Goal: Transaction & Acquisition: Book appointment/travel/reservation

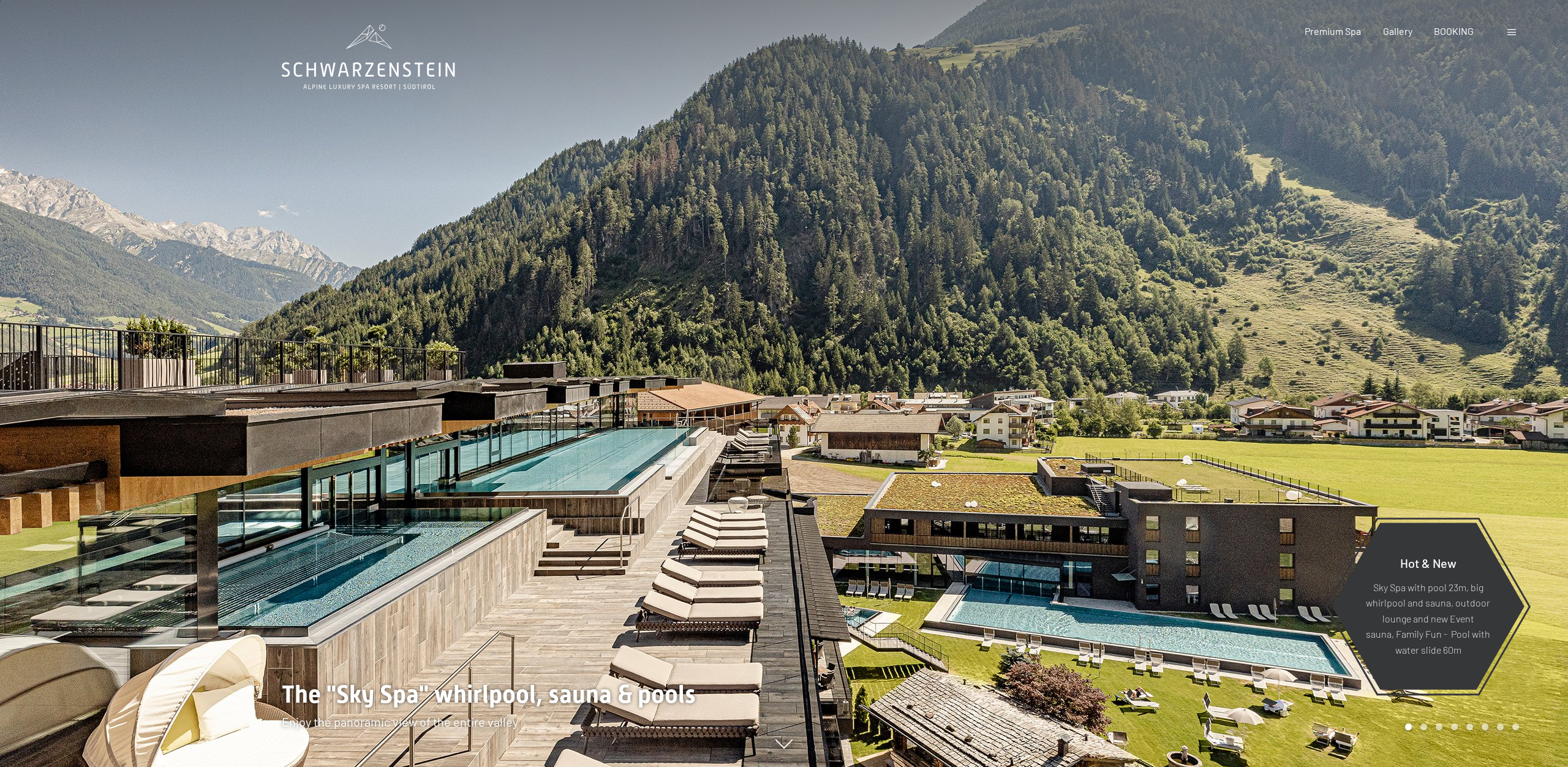
scroll to position [2, 0]
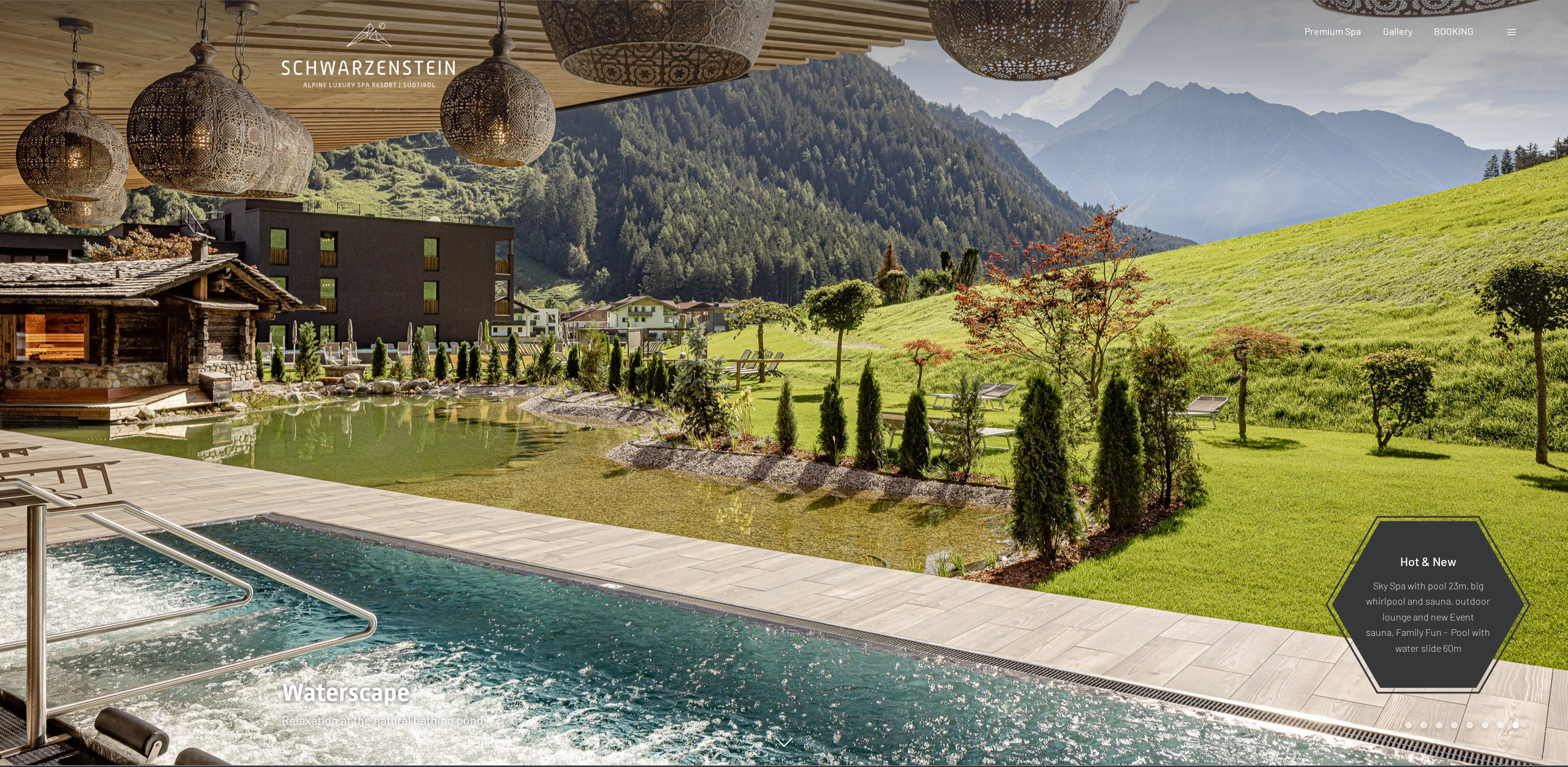
click at [1512, 33] on span at bounding box center [1511, 32] width 8 height 6
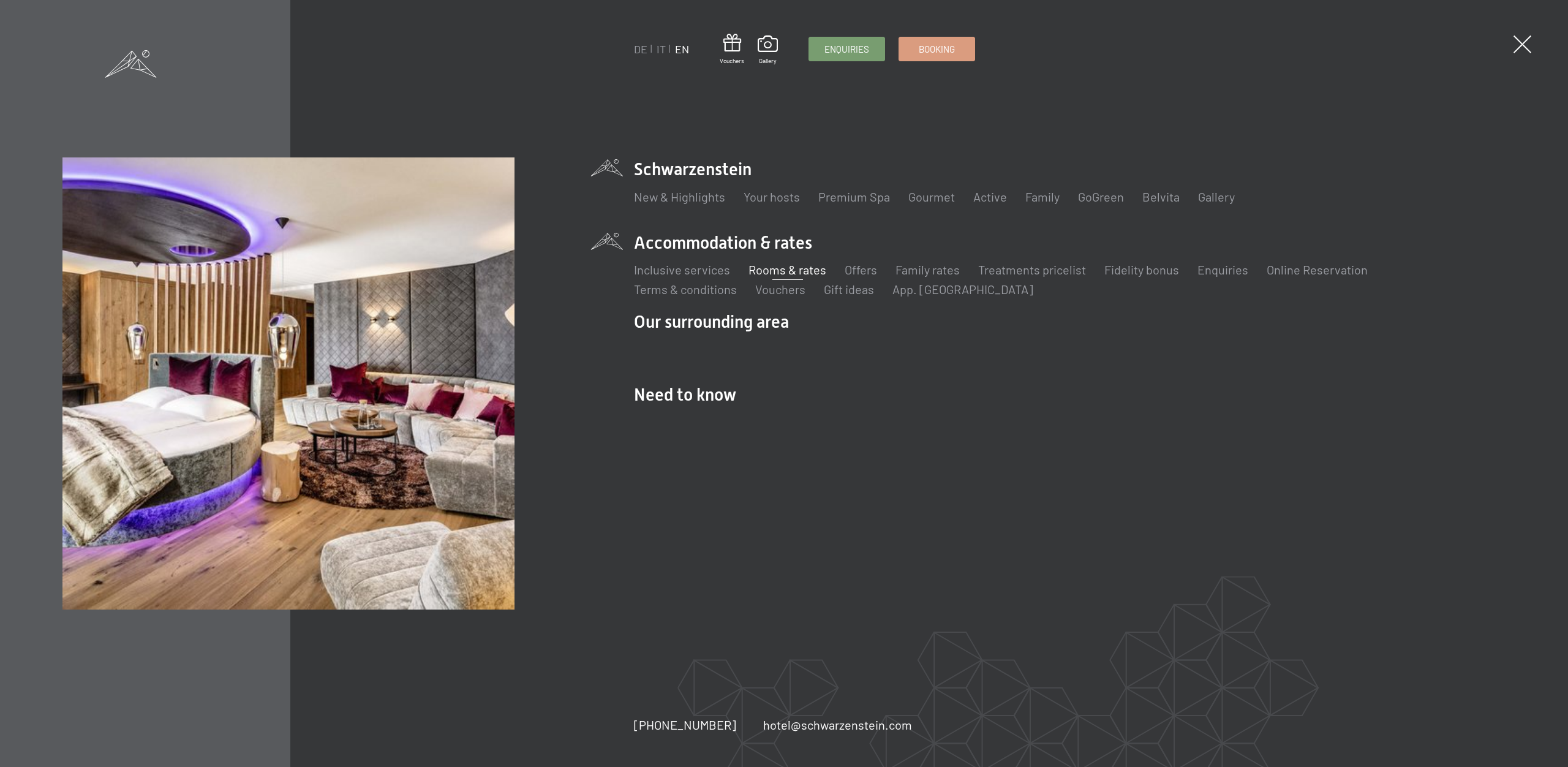
click at [775, 269] on link "Rooms & rates" at bounding box center [787, 269] width 78 height 15
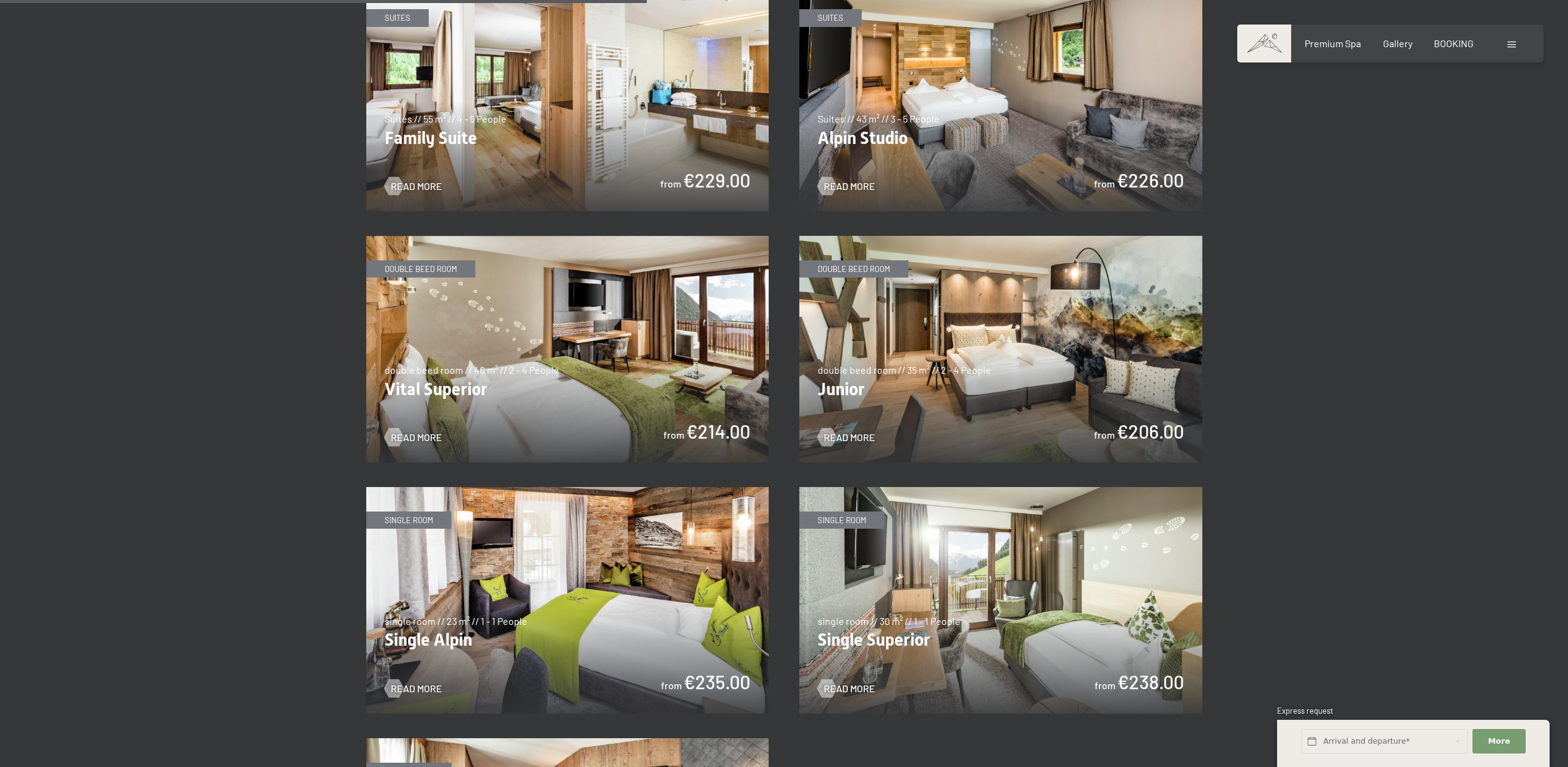
scroll to position [1584, 0]
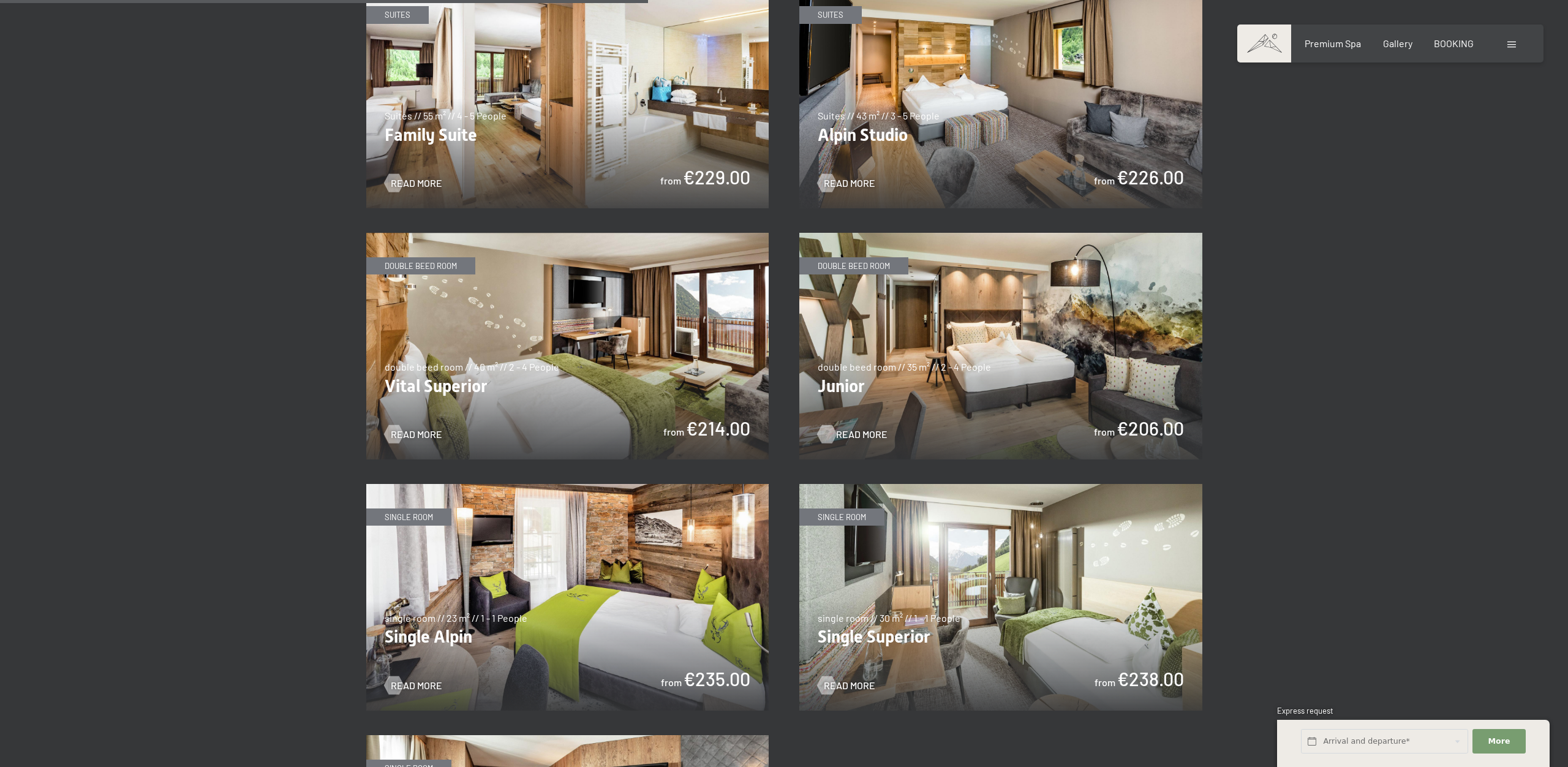
click at [861, 428] on span "Read more" at bounding box center [861, 434] width 52 height 14
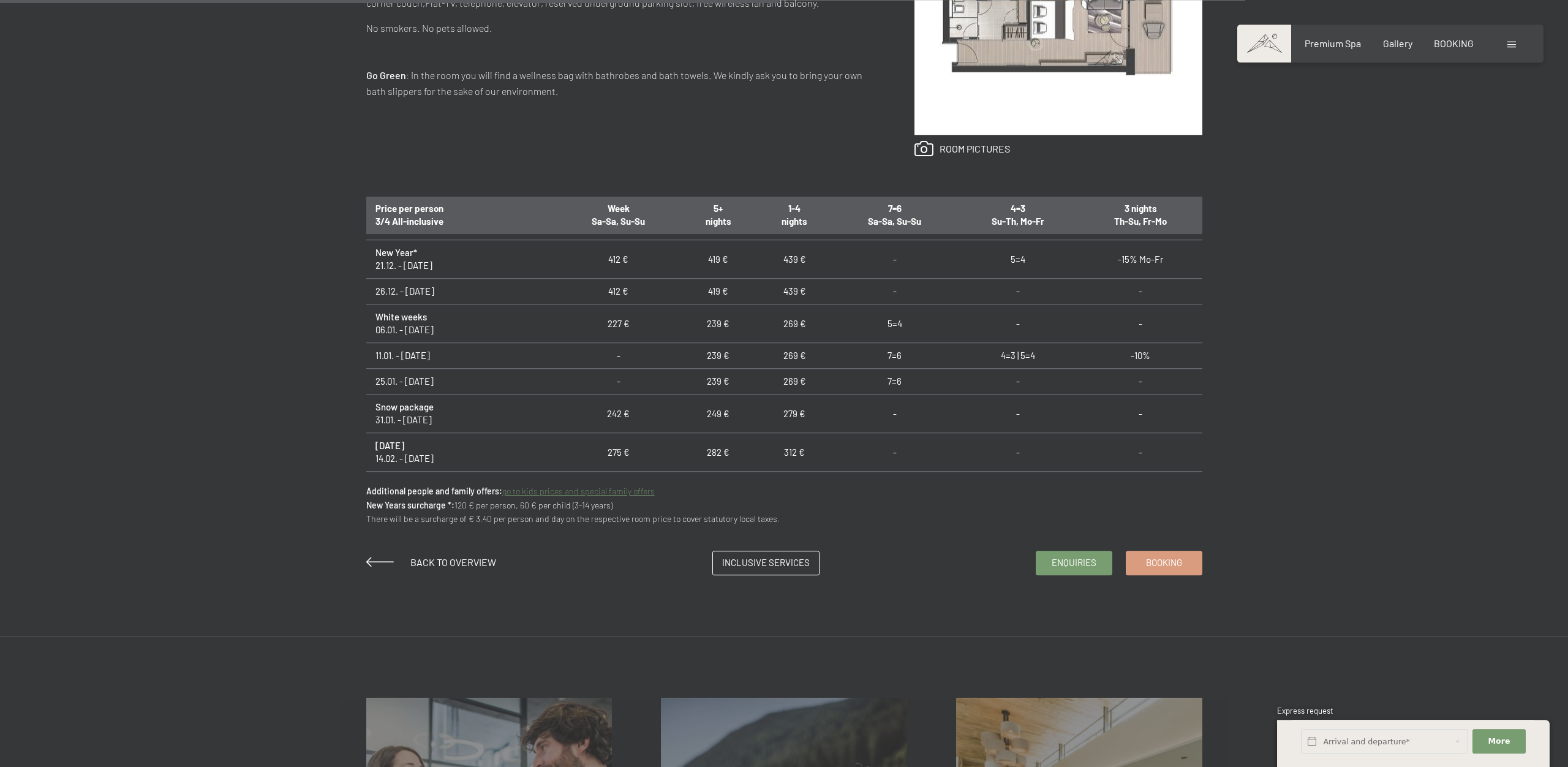
scroll to position [717, 0]
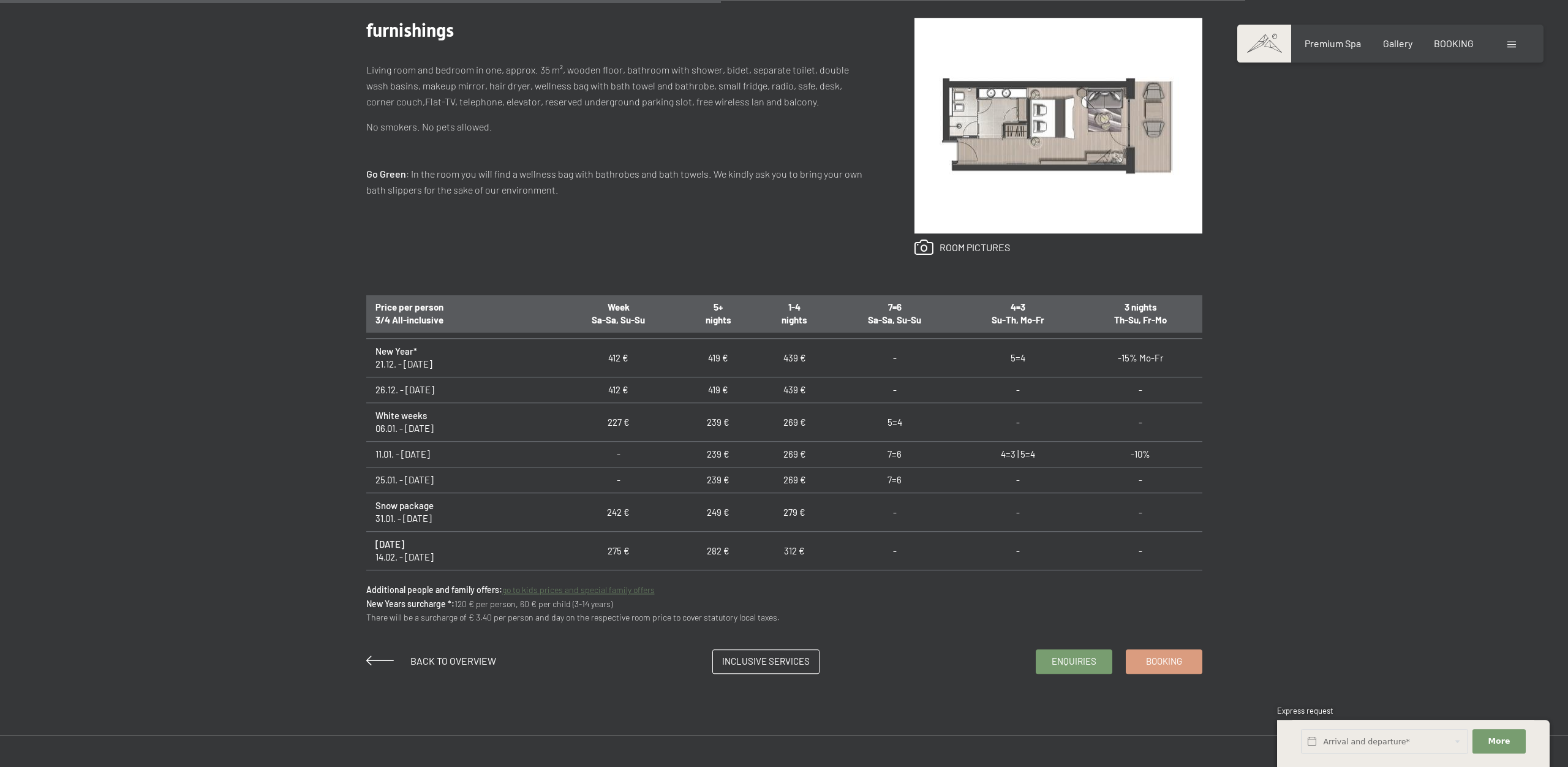
click at [1202, 384] on div "Enquiries Booking double beed room // 35 m² // 2 - 4 People Junior from €206.00…" at bounding box center [784, 275] width 928 height 798
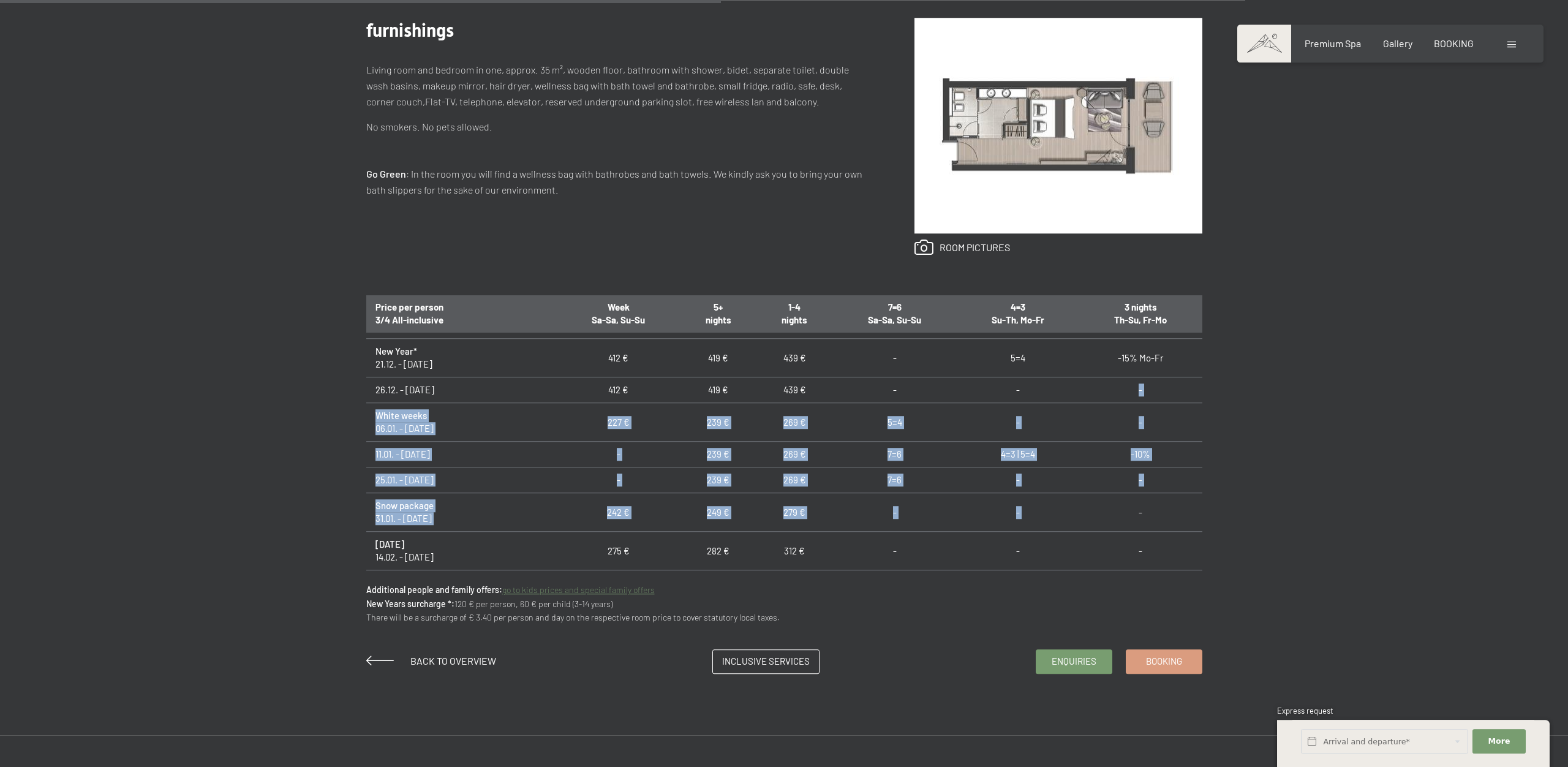
drag, startPoint x: 1202, startPoint y: 384, endPoint x: 1227, endPoint y: 498, distance: 116.7
click at [1227, 498] on div "Enquiries Booking double beed room // 35 m² // 2 - 4 People Junior from €206.00…" at bounding box center [784, 275] width 928 height 798
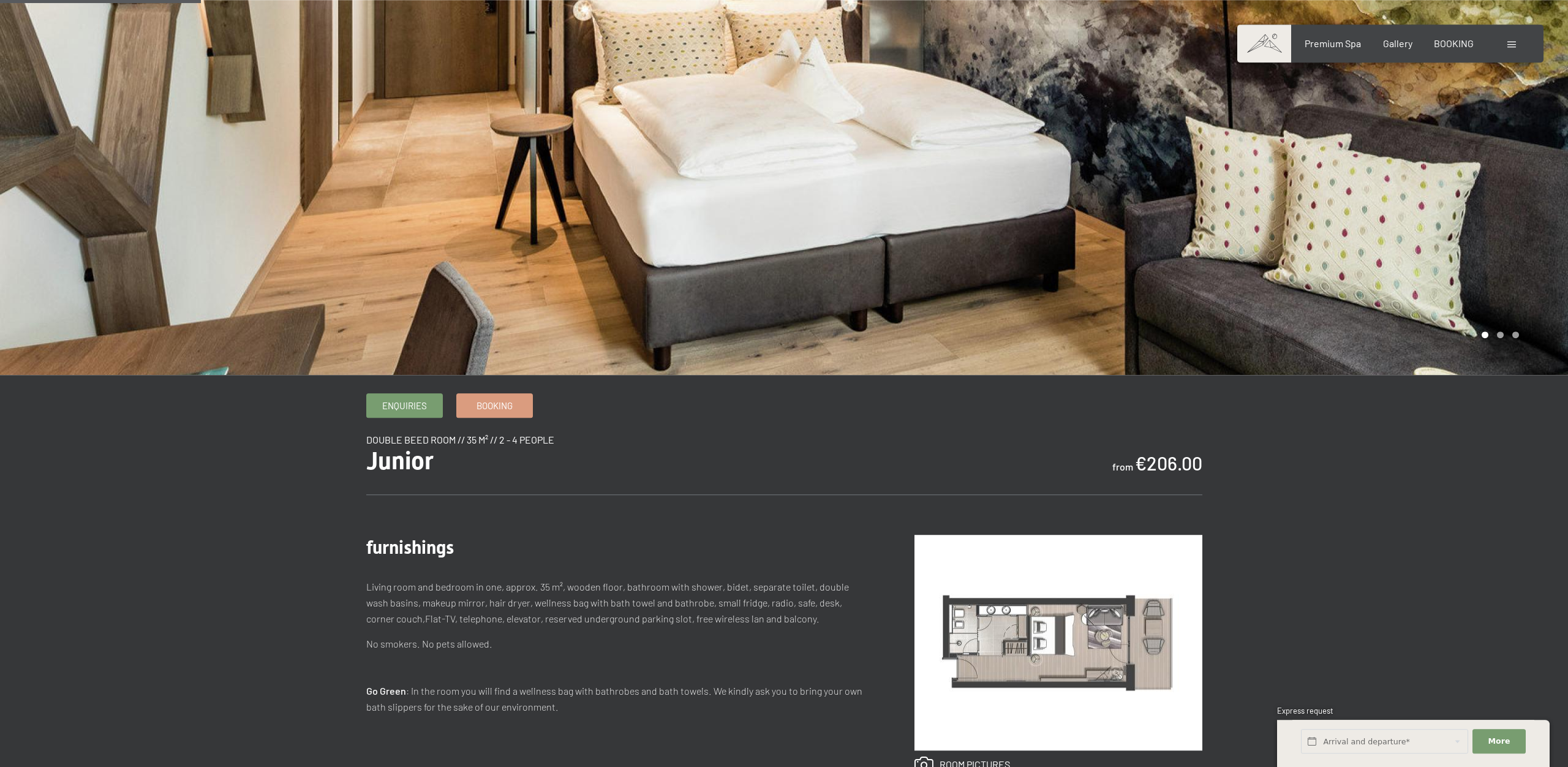
scroll to position [0, 0]
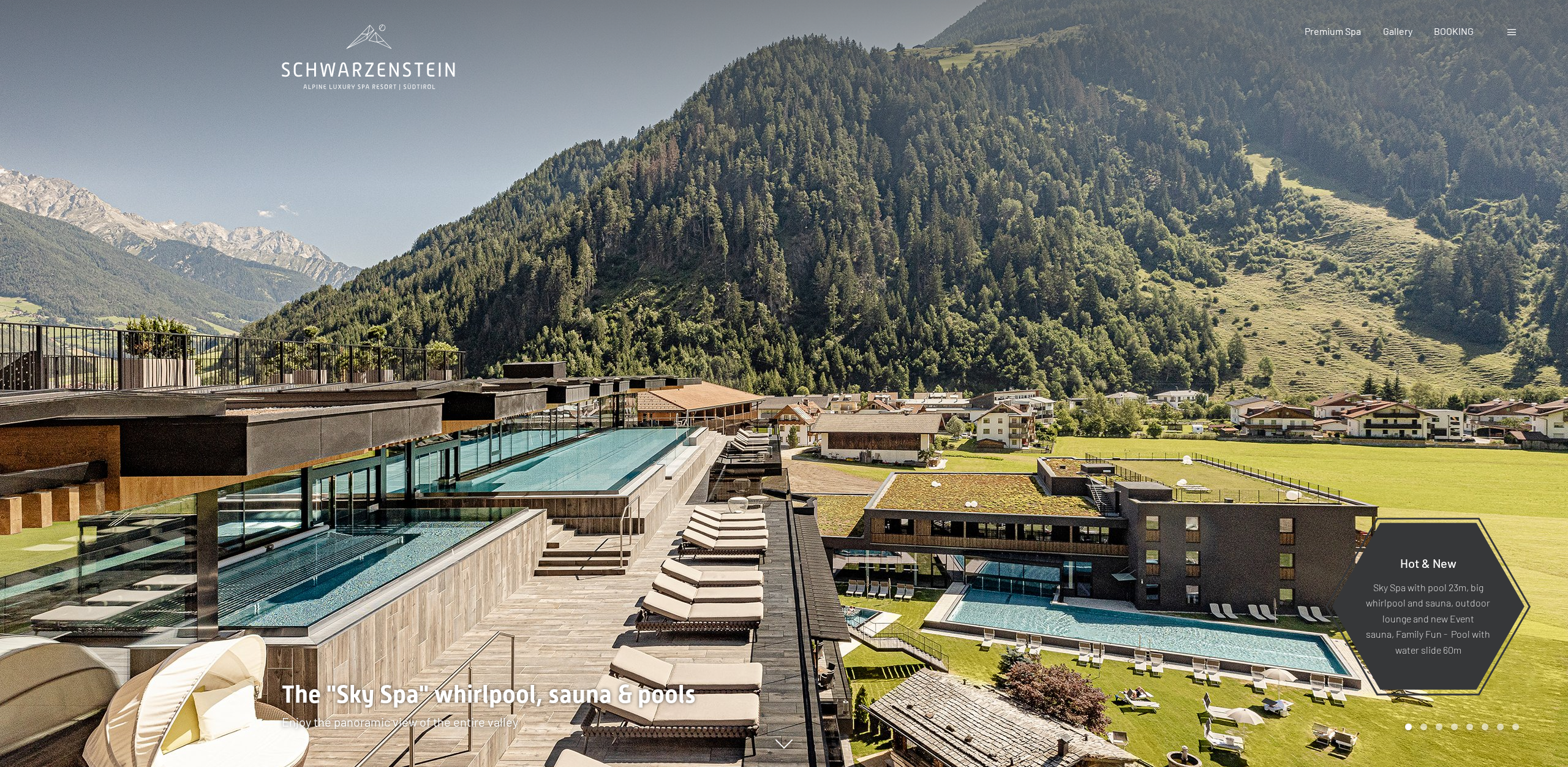
click at [1515, 32] on span at bounding box center [1511, 32] width 8 height 6
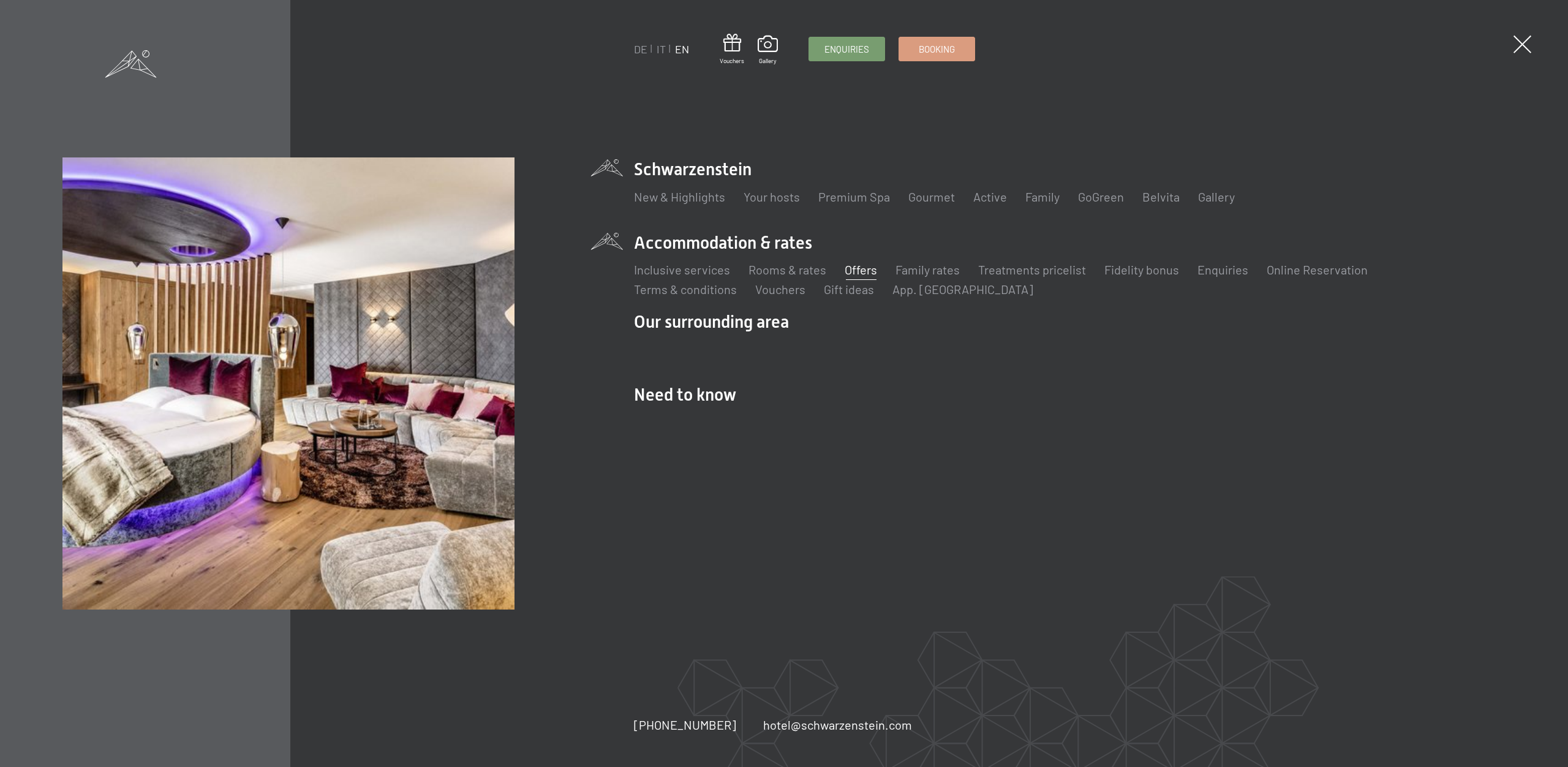
click at [856, 269] on link "Offers" at bounding box center [861, 269] width 33 height 15
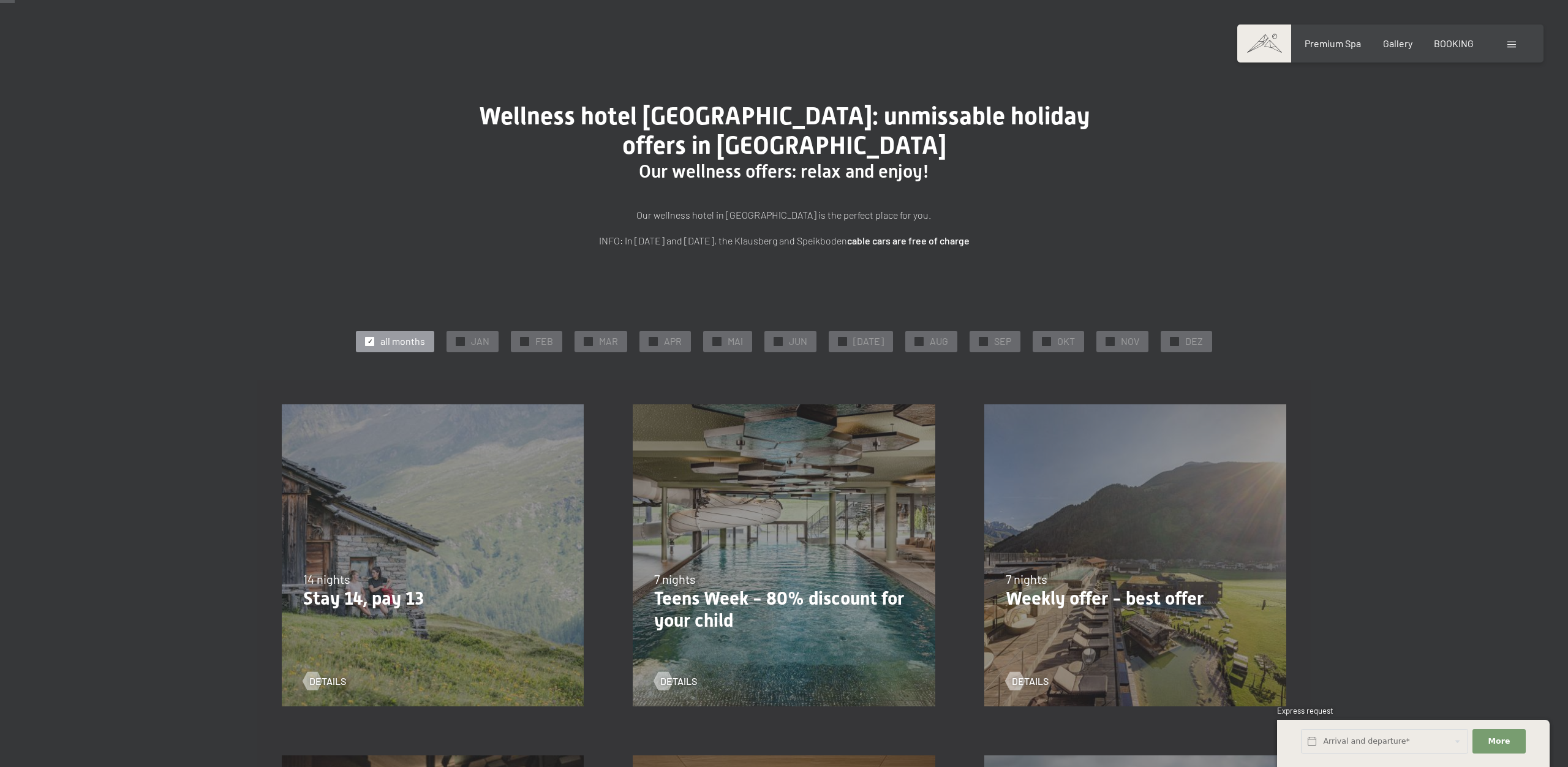
scroll to position [22, 0]
click at [994, 342] on span "SEP" at bounding box center [1002, 340] width 17 height 14
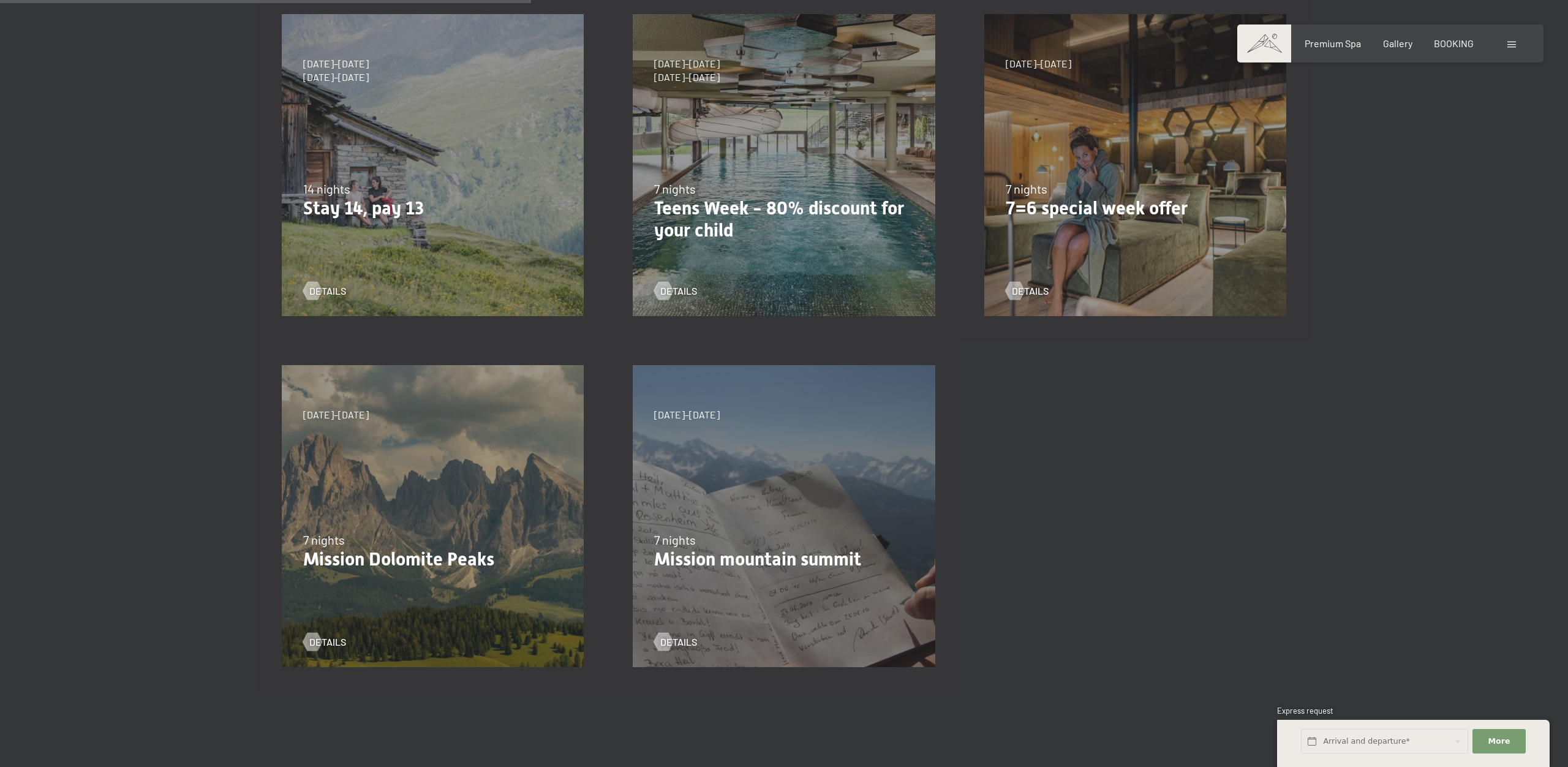
scroll to position [412, 0]
click at [1039, 290] on span "details" at bounding box center [1042, 290] width 37 height 14
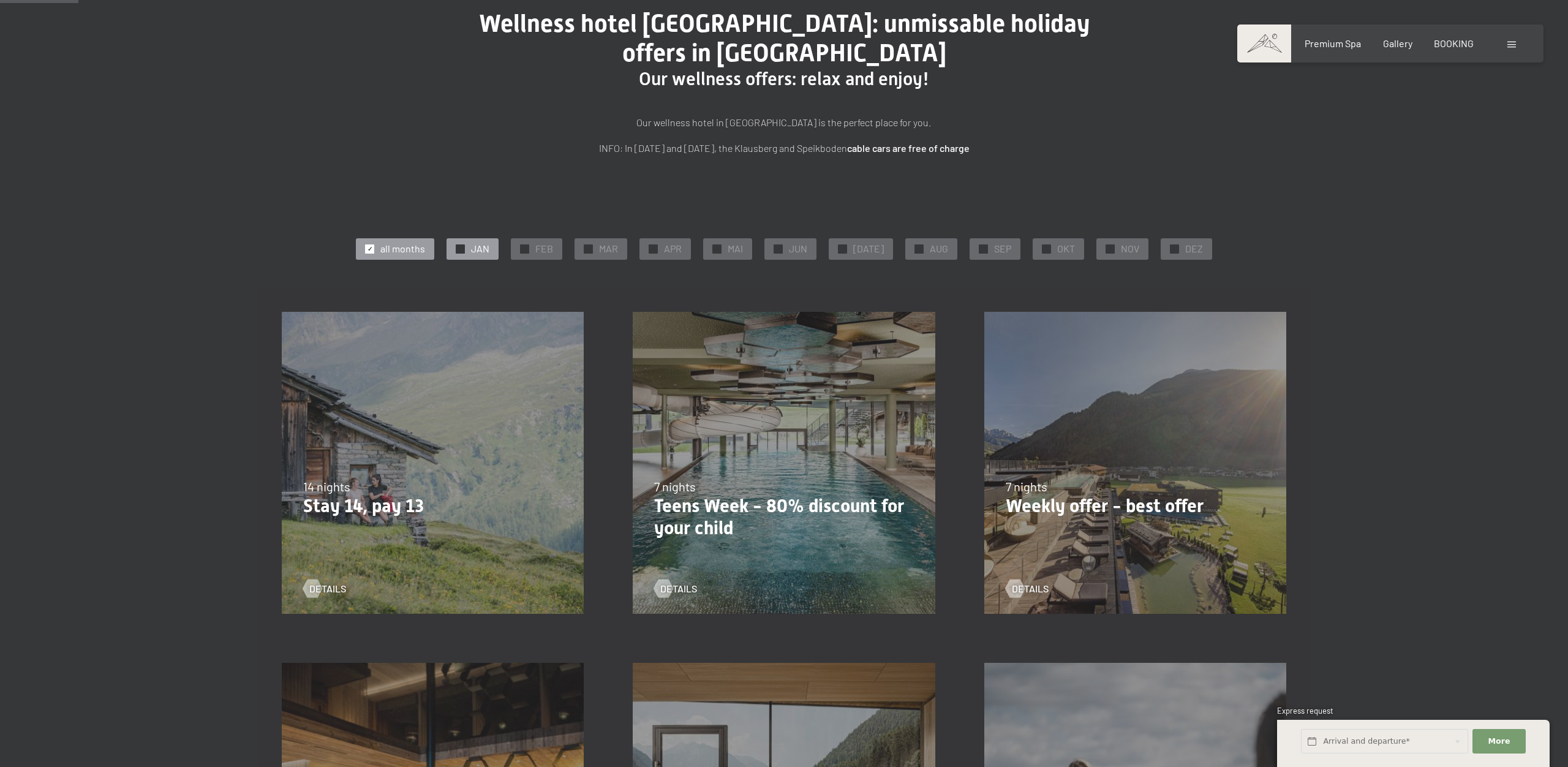
scroll to position [115, 0]
click at [479, 250] on span "JAN" at bounding box center [480, 248] width 18 height 14
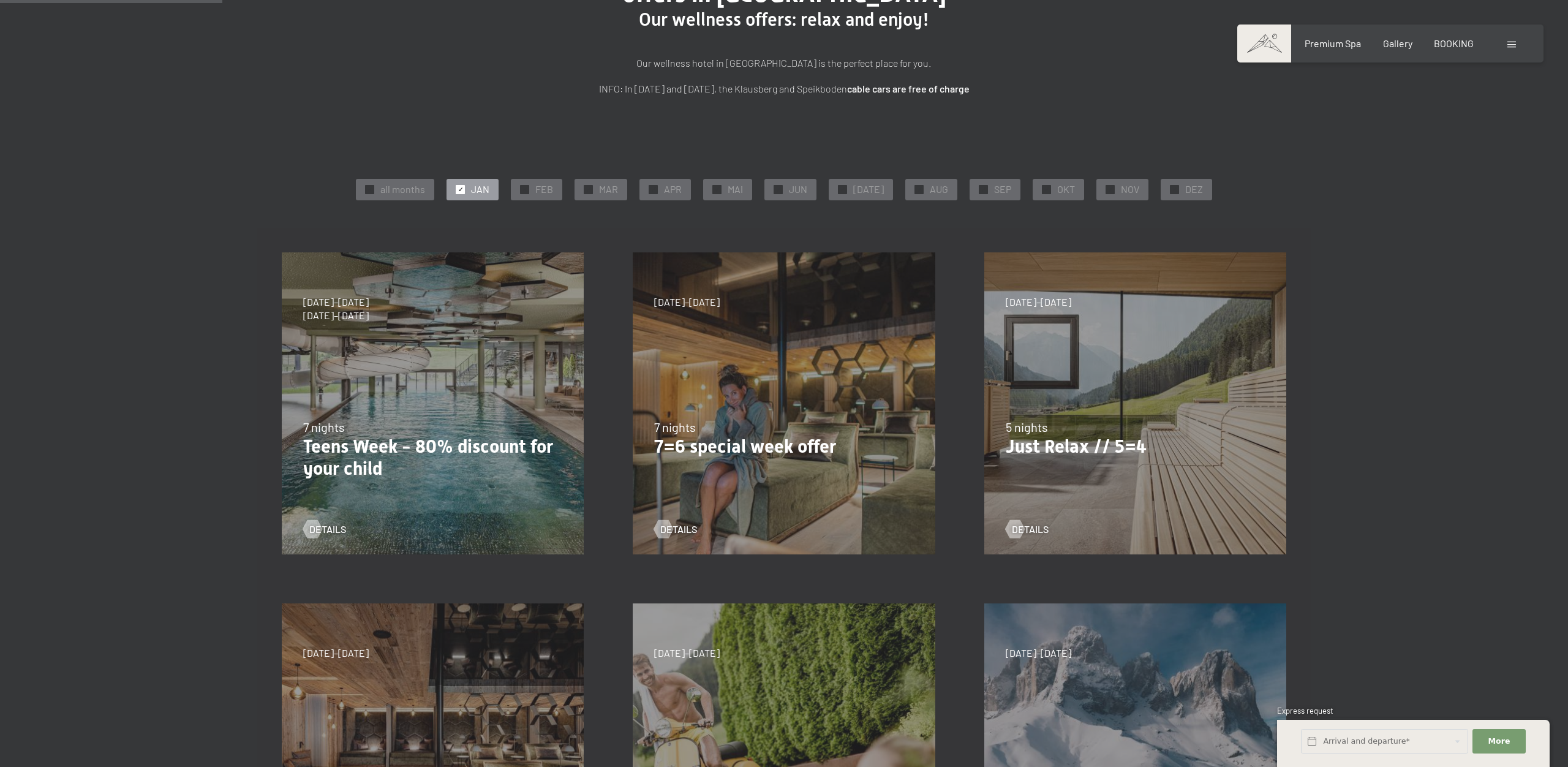
scroll to position [177, 0]
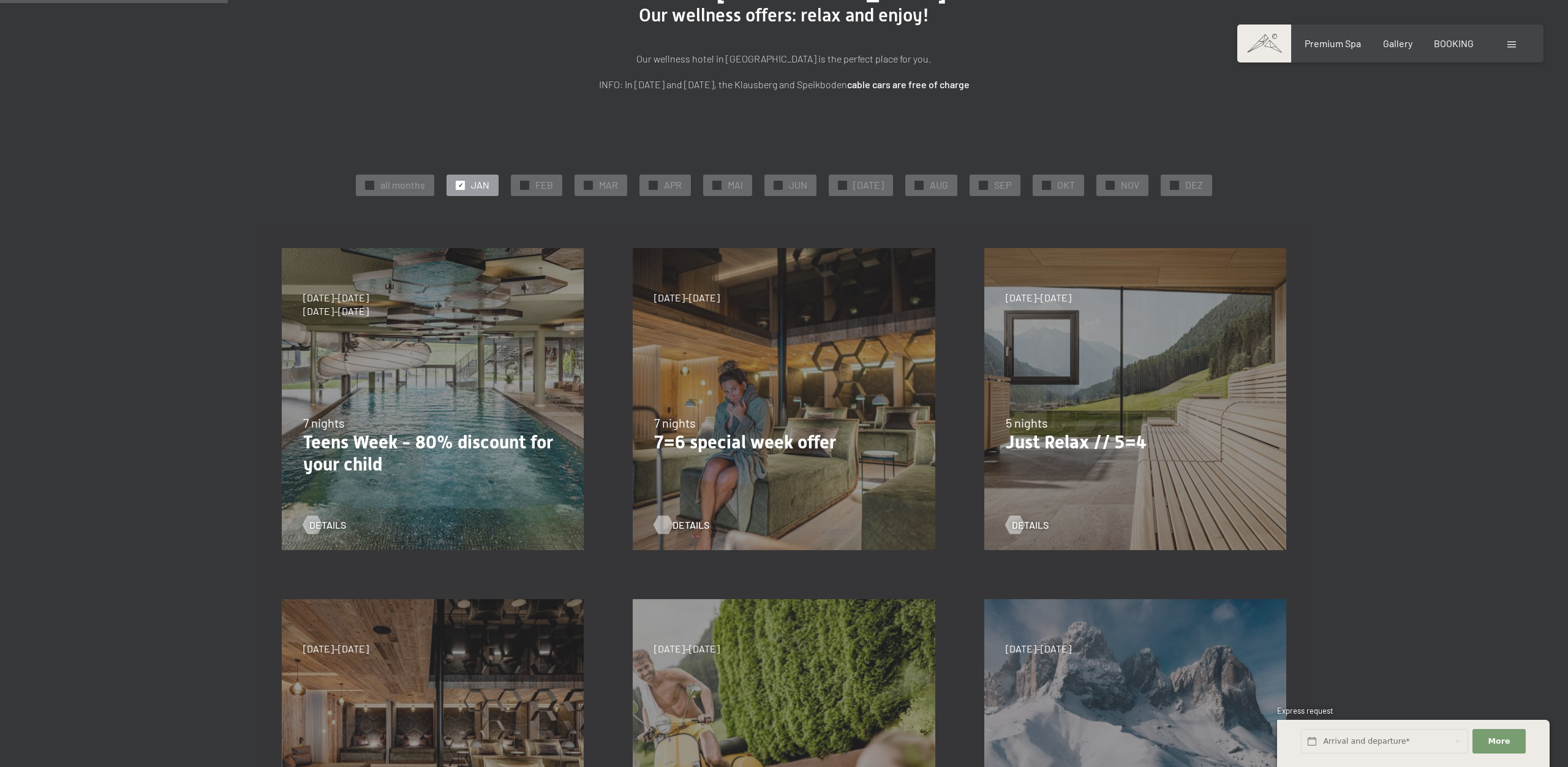
click at [685, 522] on span "details" at bounding box center [690, 525] width 37 height 14
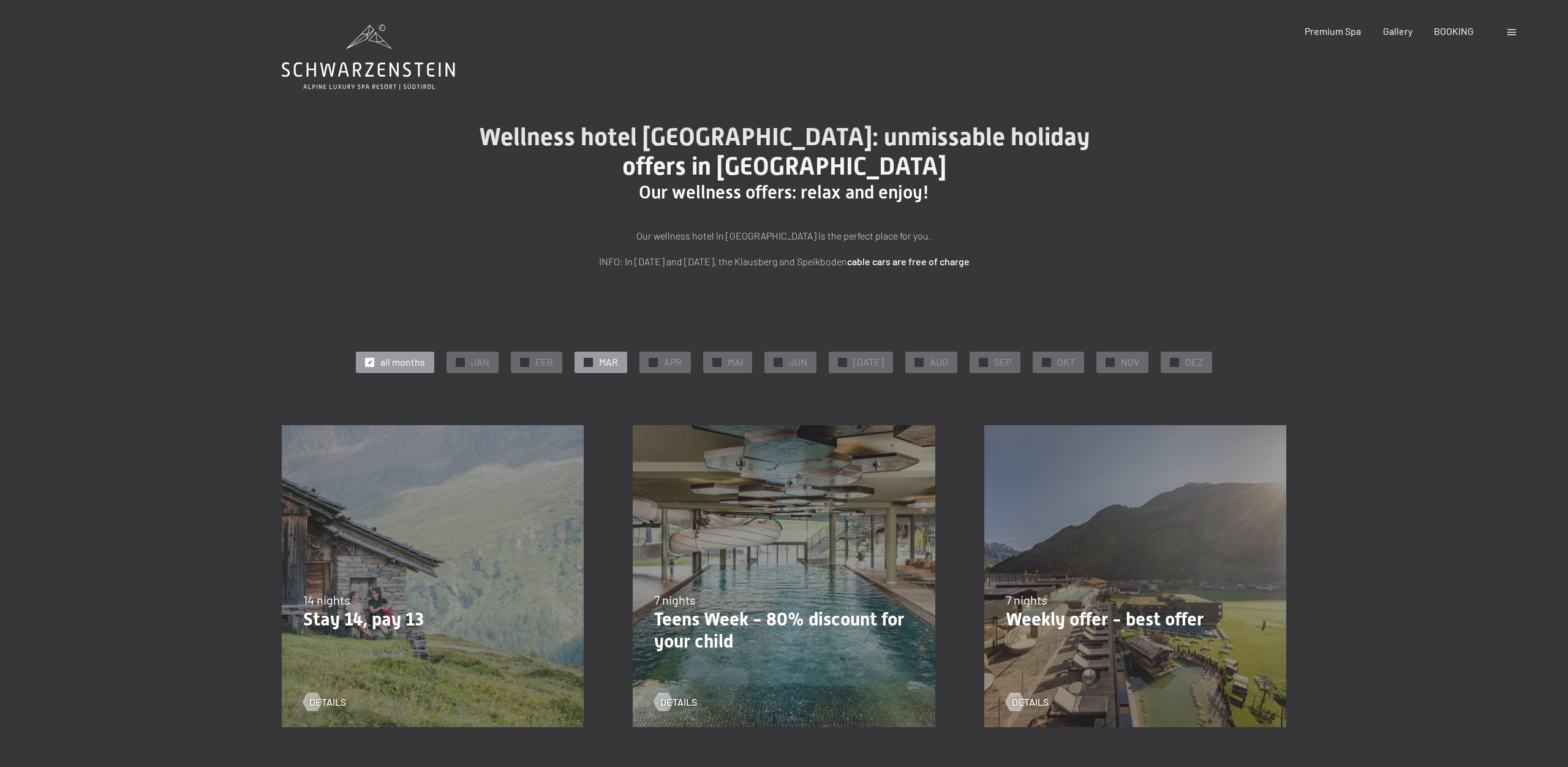
click at [613, 363] on span "MAR" at bounding box center [608, 362] width 19 height 14
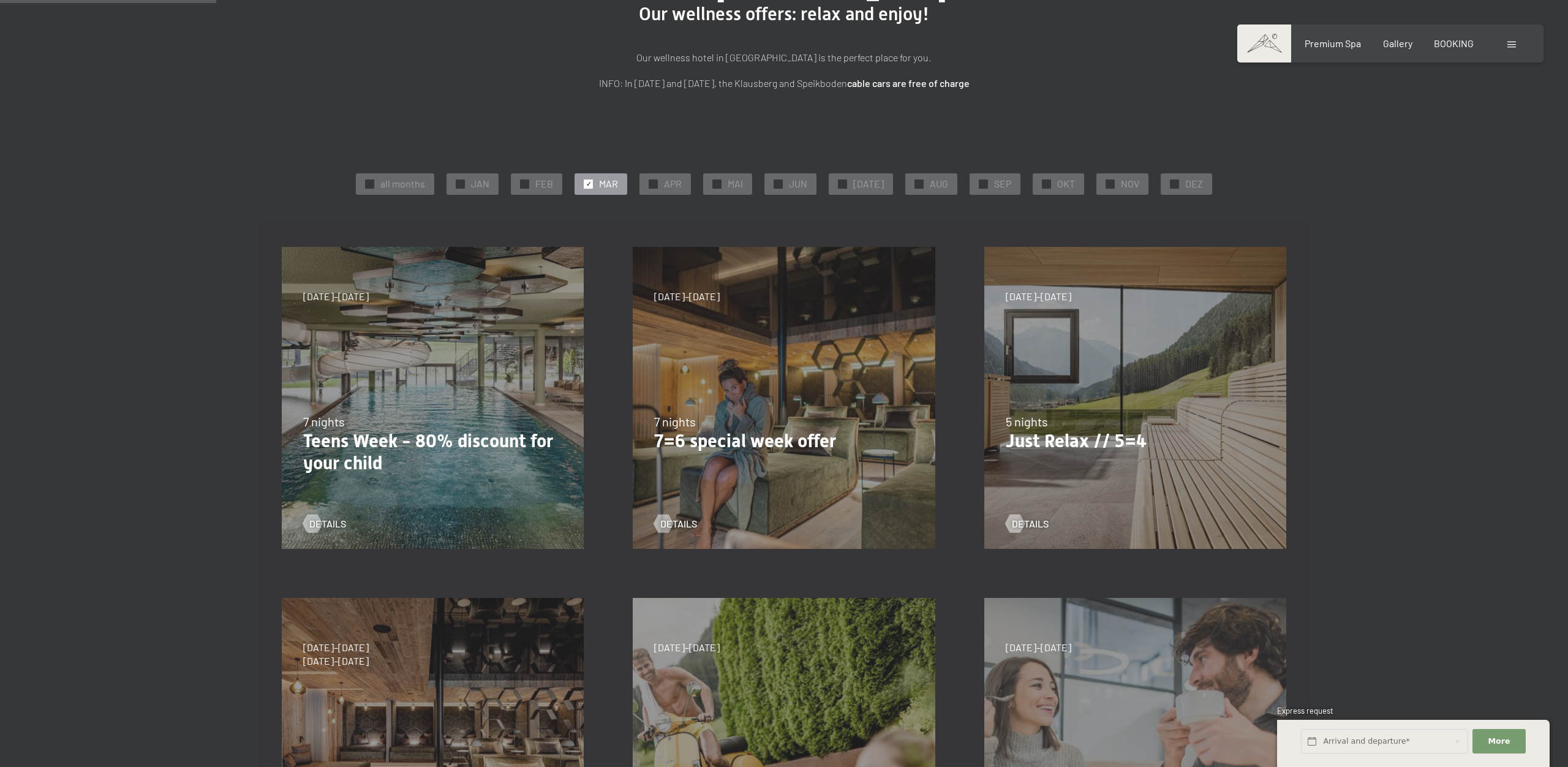
scroll to position [179, 0]
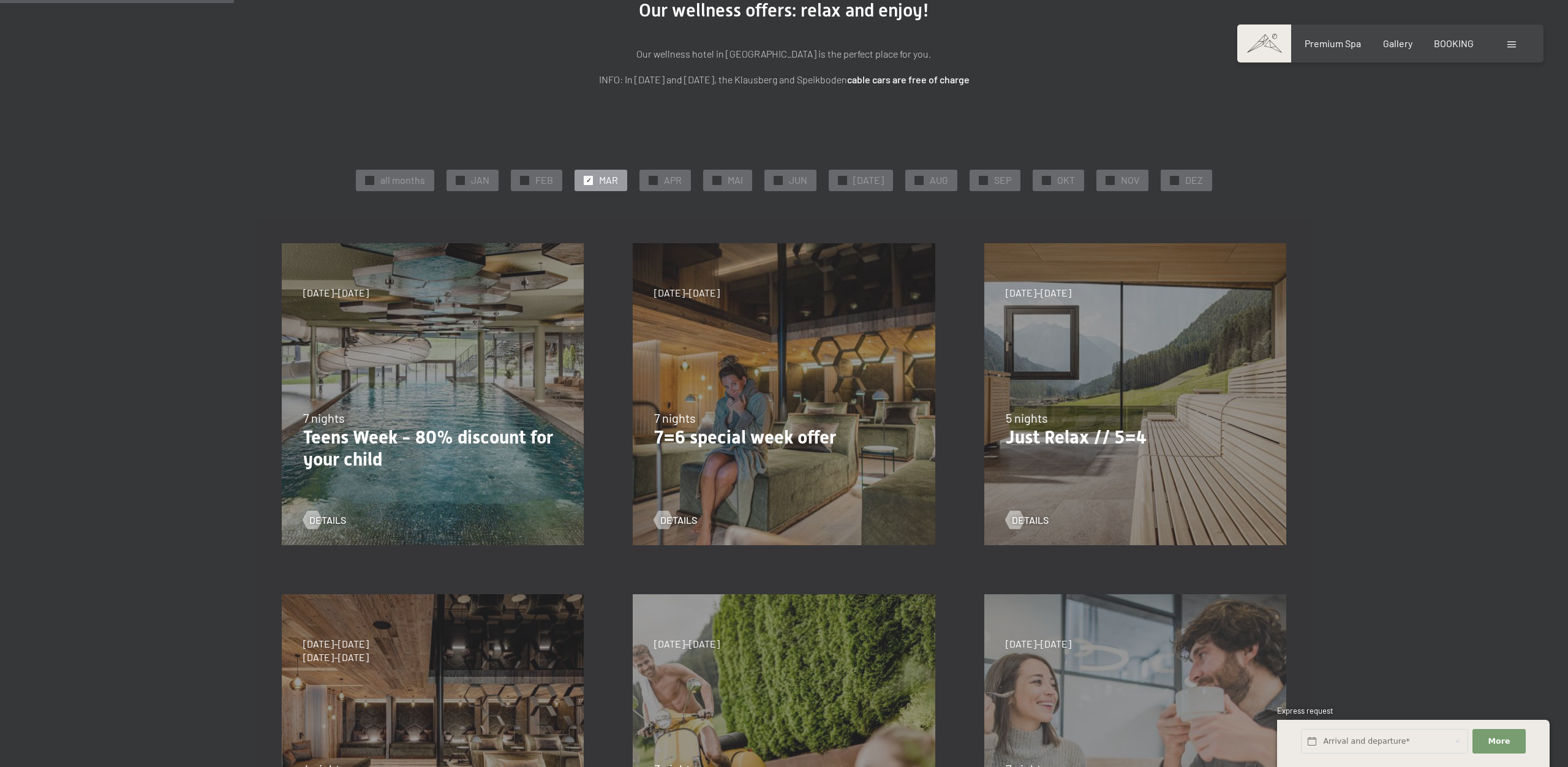
click at [741, 466] on div "04/10–26/10/2025 01/11–21/12/2025 10/01–01/02/2026 07/03–29/03/2026 16/05–24/05…" at bounding box center [784, 394] width 351 height 351
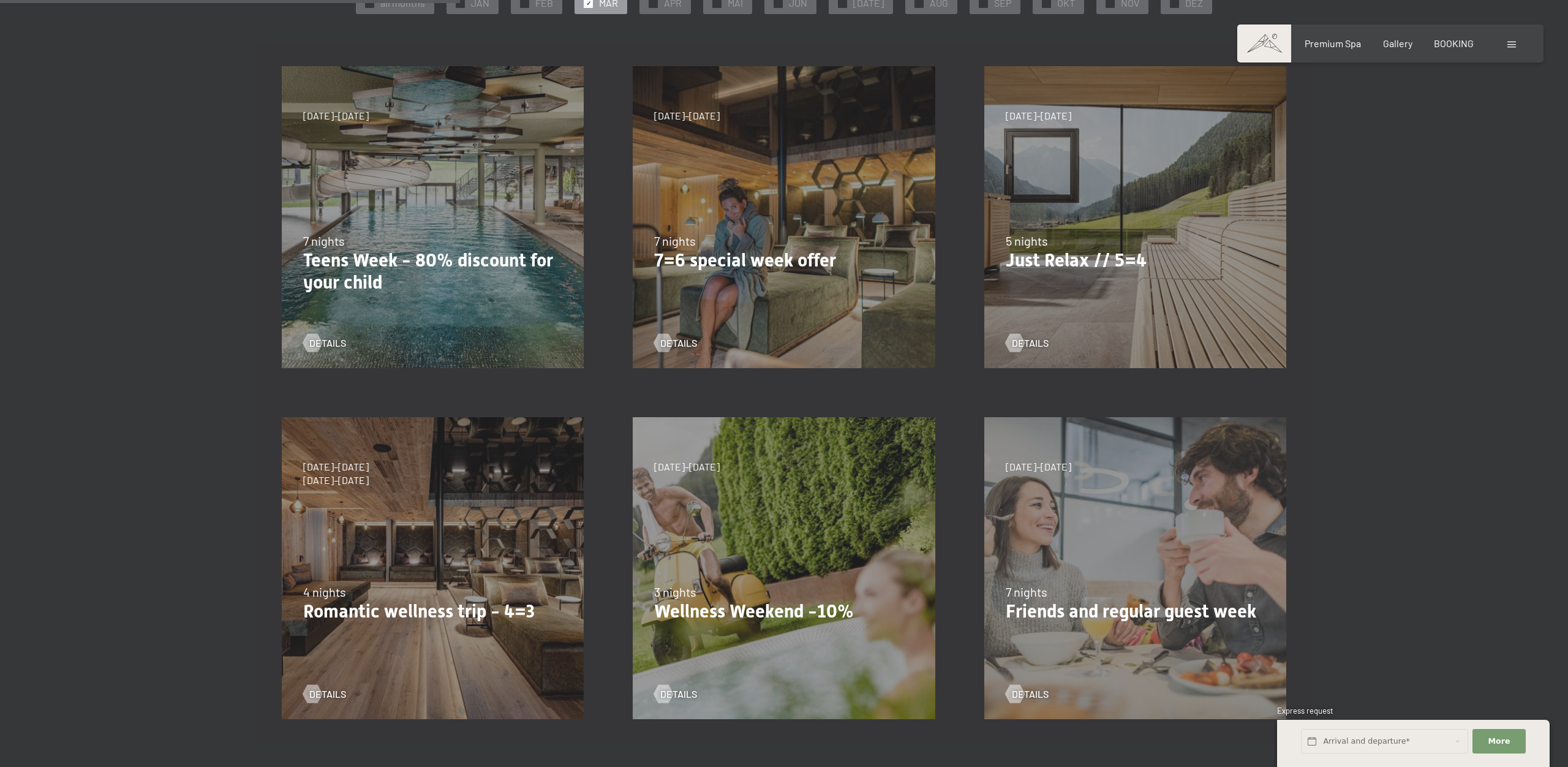
scroll to position [357, 0]
click at [1026, 695] on span "details" at bounding box center [1042, 696] width 37 height 14
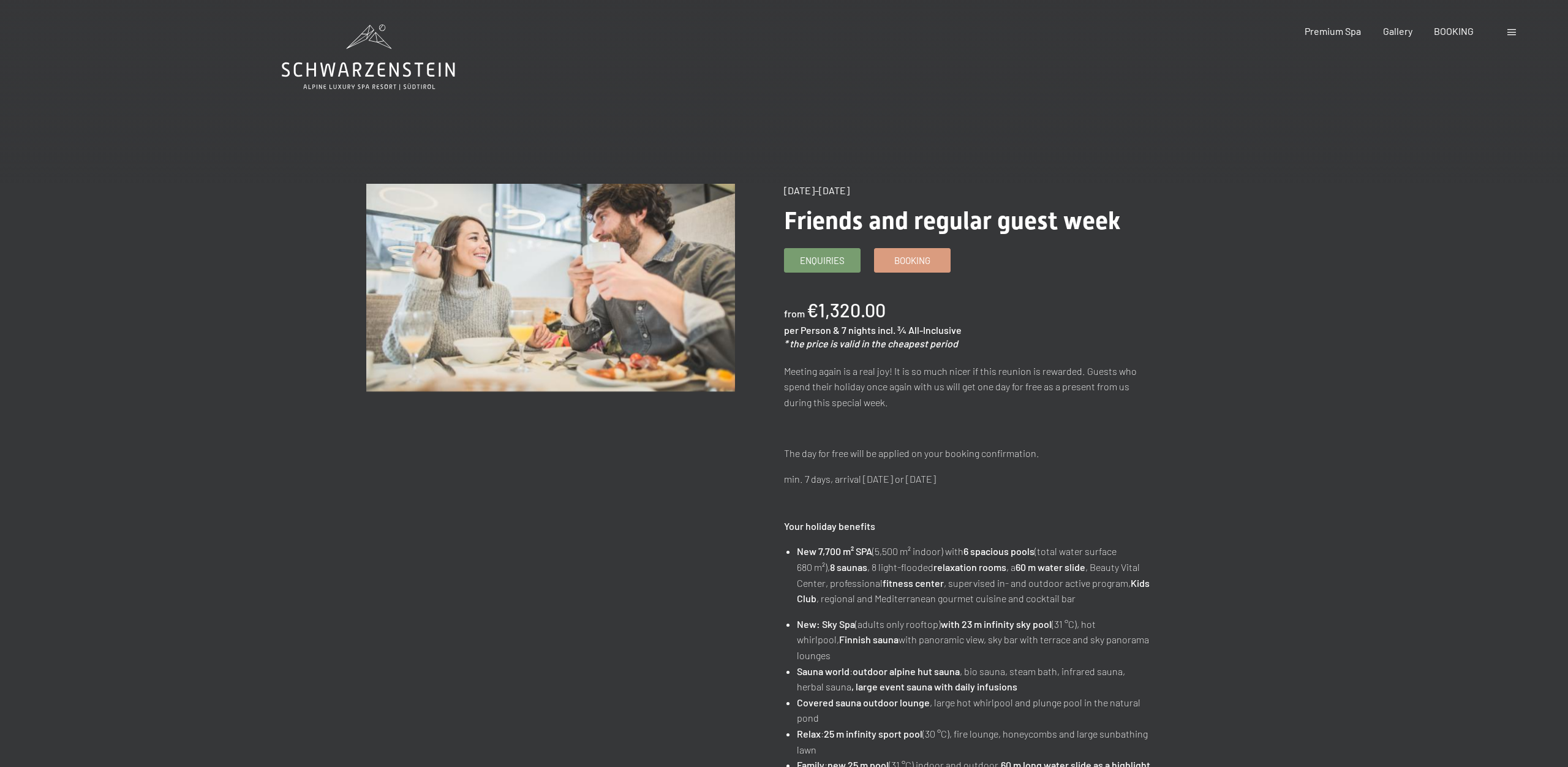
scroll to position [3, 0]
